Goal: Information Seeking & Learning: Check status

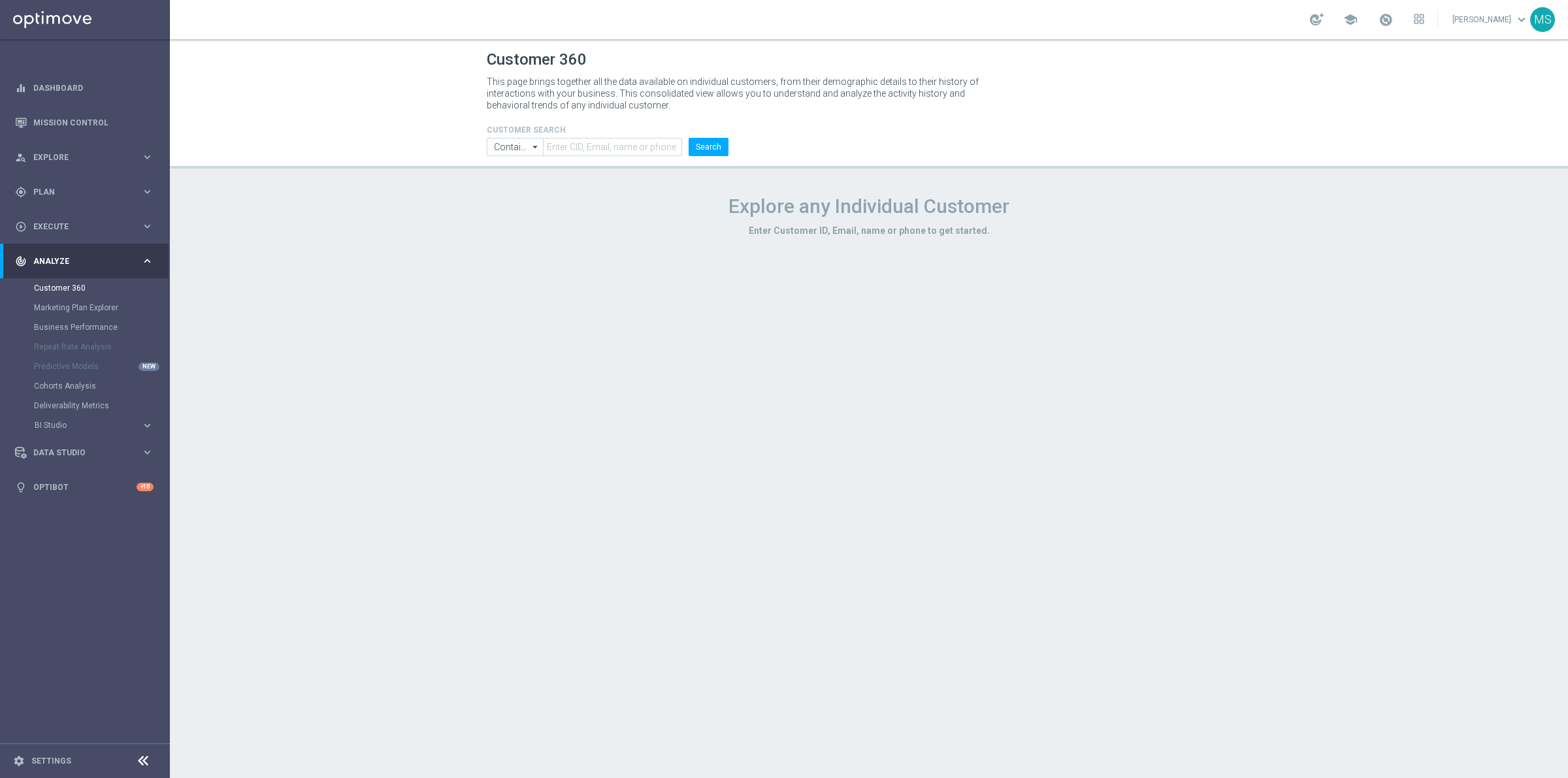
click at [604, 134] on h4 "CUSTOMER SEARCH" at bounding box center [608, 130] width 241 height 9
click at [614, 146] on input "text" at bounding box center [612, 147] width 139 height 18
paste input "1218061"
type input "1218061"
click at [524, 150] on input "Contains" at bounding box center [515, 147] width 56 height 18
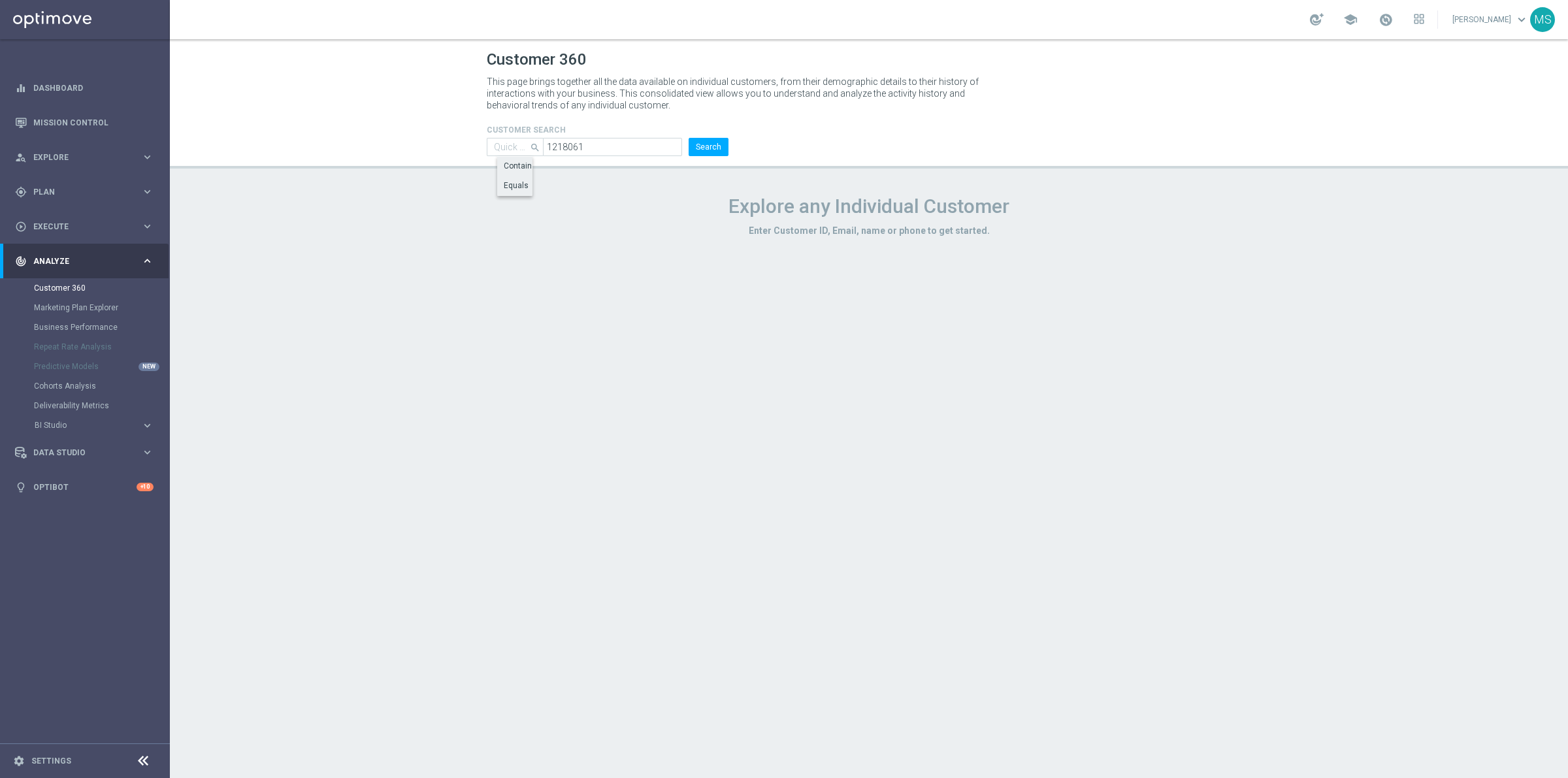
click at [513, 187] on div "Equals" at bounding box center [516, 185] width 25 height 12
type input "Equals"
click at [723, 140] on button "Search" at bounding box center [709, 147] width 40 height 18
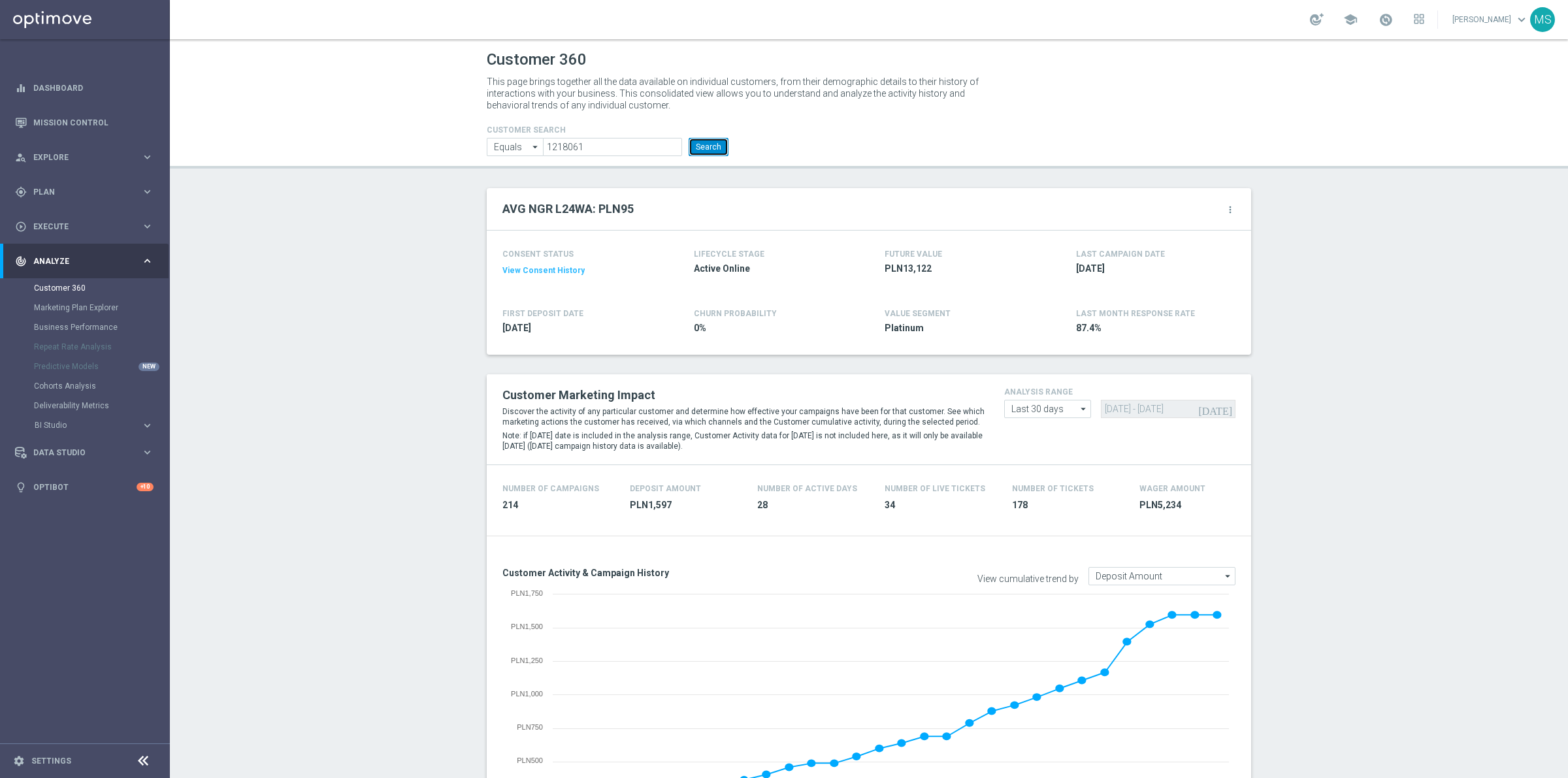
click at [703, 155] on button "Search" at bounding box center [709, 147] width 40 height 18
click at [720, 149] on button "Search" at bounding box center [709, 147] width 40 height 18
drag, startPoint x: 707, startPoint y: 144, endPoint x: 896, endPoint y: 16, distance: 228.3
click at [707, 144] on button "Search" at bounding box center [709, 147] width 40 height 18
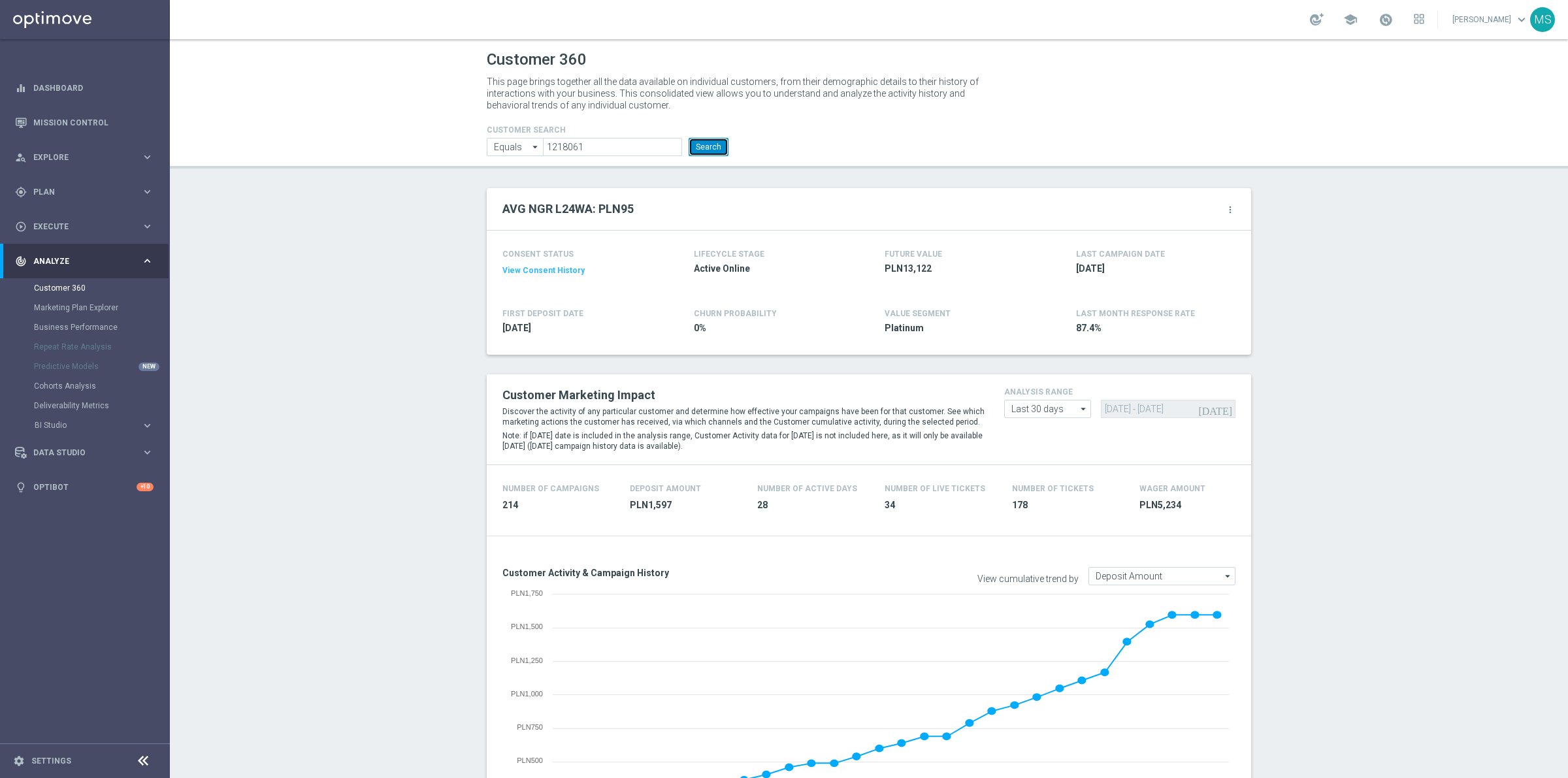
click at [689, 148] on button "Search" at bounding box center [709, 147] width 40 height 18
click at [720, 149] on button "Search" at bounding box center [709, 147] width 40 height 18
click at [707, 151] on button "Search" at bounding box center [709, 147] width 40 height 18
click at [709, 148] on button "Search" at bounding box center [709, 147] width 40 height 18
click at [612, 153] on input "1218061" at bounding box center [612, 147] width 139 height 18
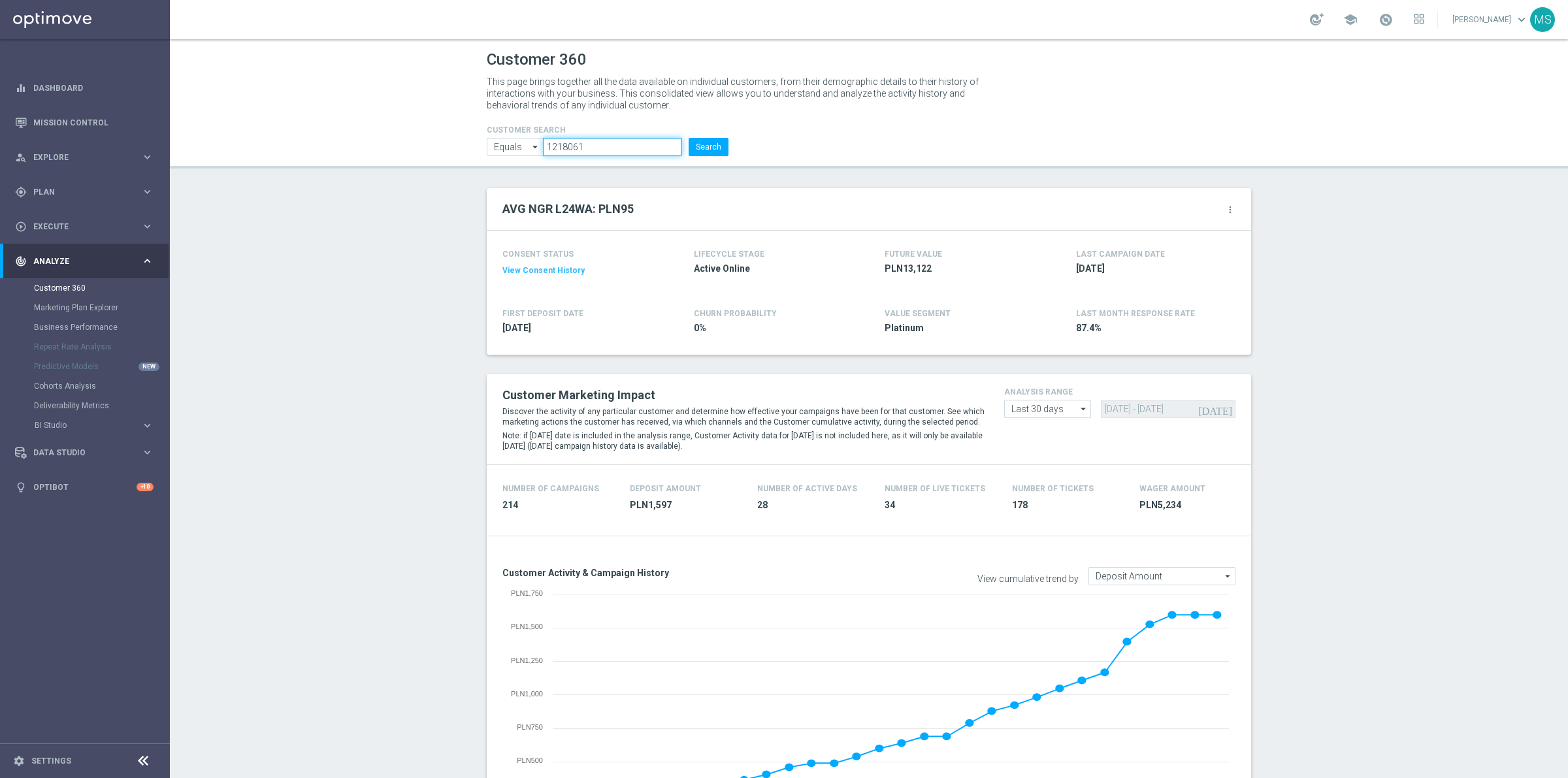
click at [612, 149] on input "1218061" at bounding box center [612, 147] width 139 height 18
paste input "495735"
type input "1495735"
click at [689, 149] on button "Search" at bounding box center [709, 147] width 40 height 18
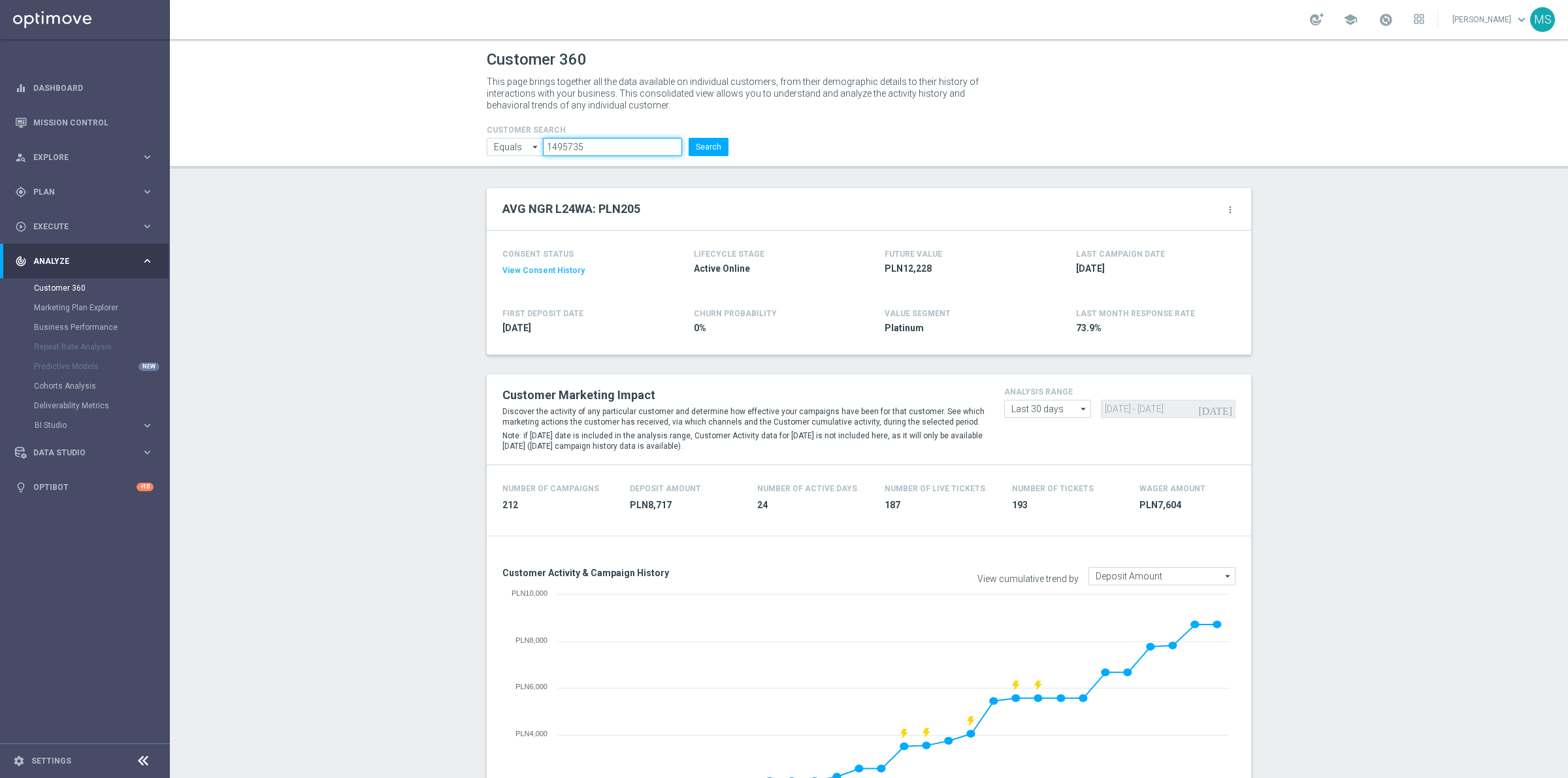
click at [618, 155] on input "1495735" at bounding box center [612, 147] width 139 height 18
click at [618, 154] on input "1495735" at bounding box center [612, 147] width 139 height 18
click at [689, 152] on button "Search" at bounding box center [709, 147] width 40 height 18
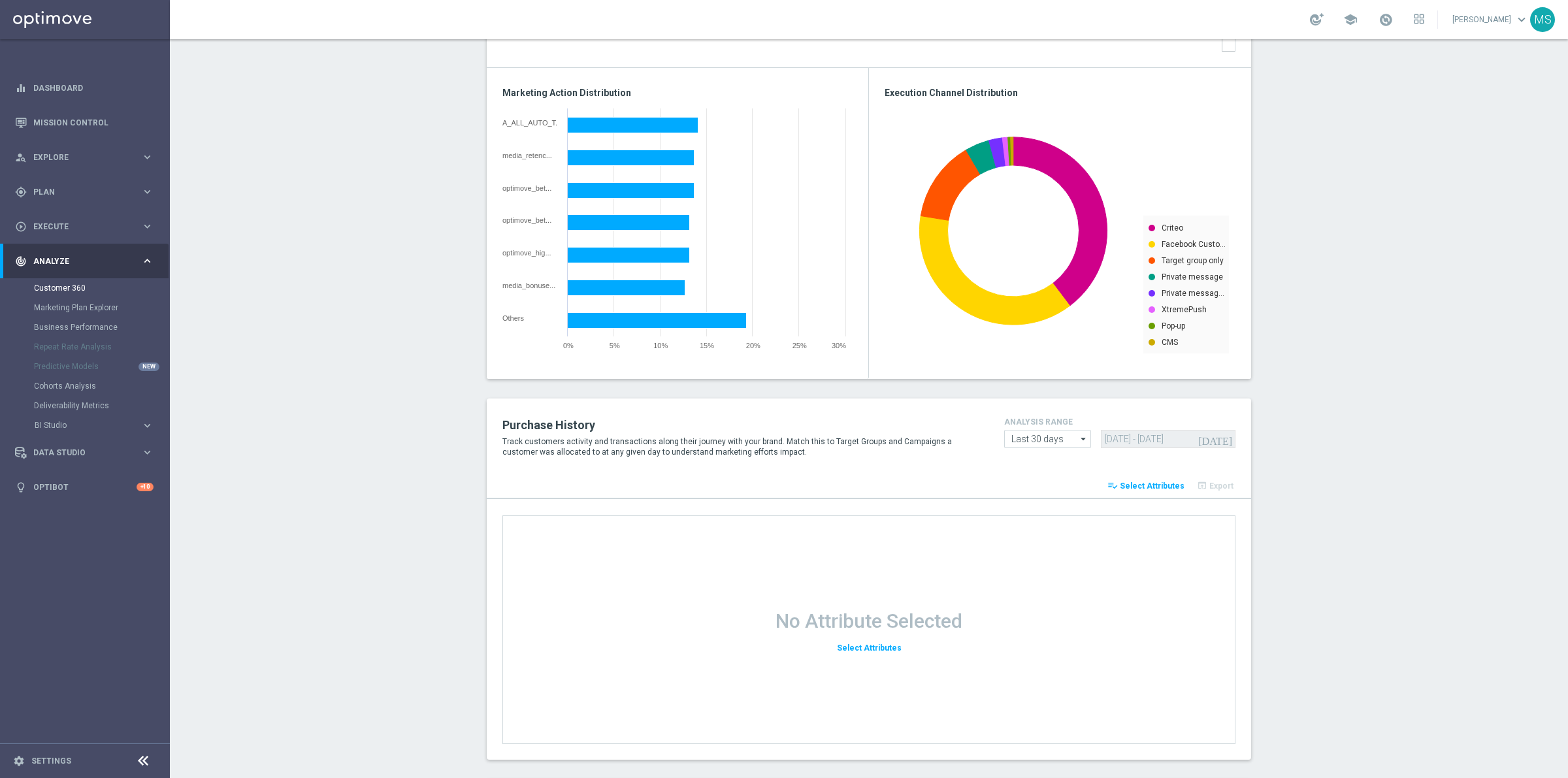
scroll to position [1489, 0]
